Goal: Task Accomplishment & Management: Use online tool/utility

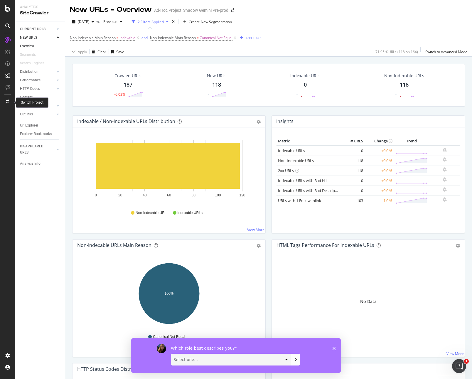
click at [6, 100] on icon at bounding box center [7, 102] width 3 height 4
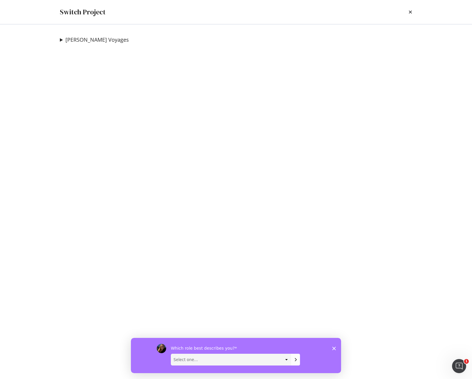
click at [61, 39] on summary "[PERSON_NAME] Voyages" at bounding box center [94, 40] width 69 height 8
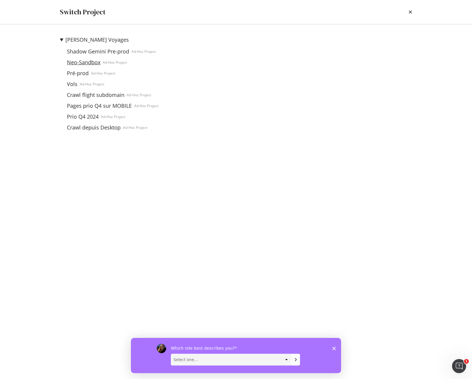
click at [92, 62] on link "Neo-Sandbox" at bounding box center [84, 62] width 38 height 6
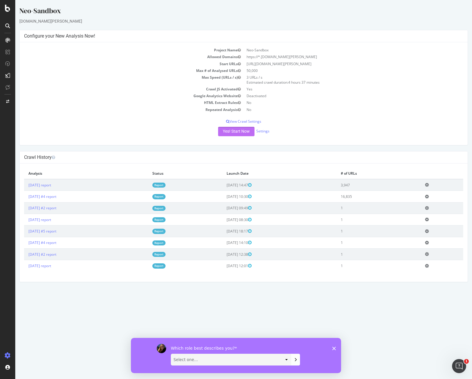
click at [237, 135] on button "Yes! Start Now" at bounding box center [236, 131] width 36 height 9
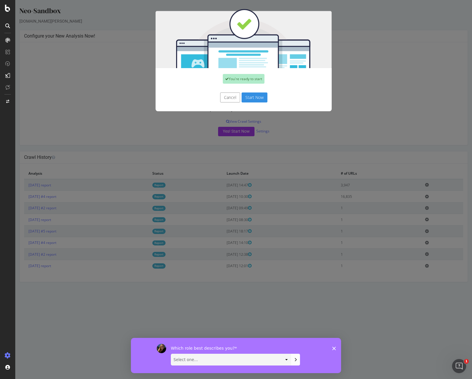
click at [256, 98] on button "Start Now" at bounding box center [254, 97] width 26 height 10
